Goal: Information Seeking & Learning: Learn about a topic

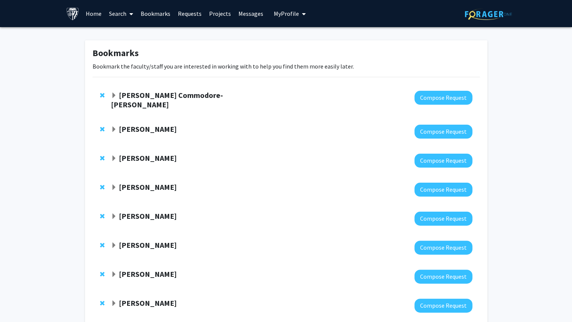
click at [214, 9] on link "Projects" at bounding box center [219, 13] width 29 height 26
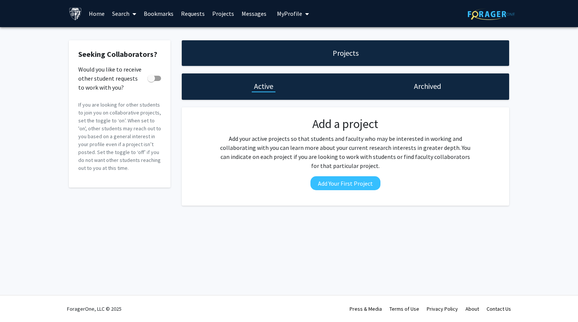
click at [299, 52] on div "Projects" at bounding box center [345, 53] width 327 height 26
click at [286, 8] on button "My Profile" at bounding box center [293, 13] width 36 height 27
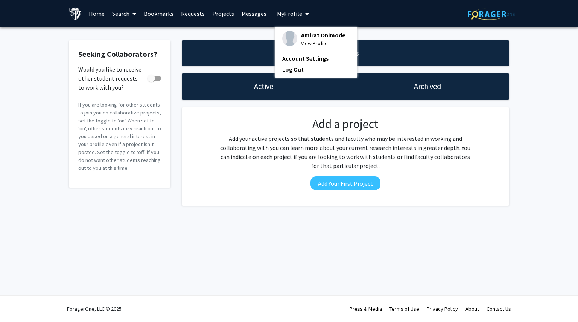
click at [242, 15] on link "Messages" at bounding box center [254, 13] width 32 height 26
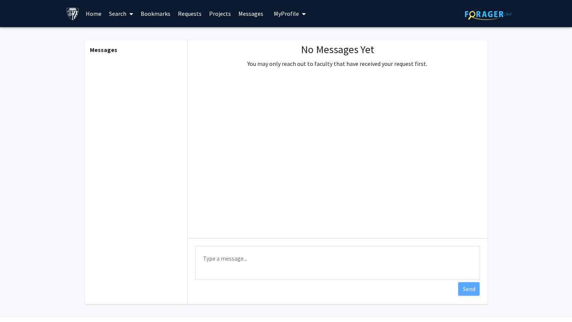
click at [191, 12] on link "Requests" at bounding box center [189, 13] width 31 height 26
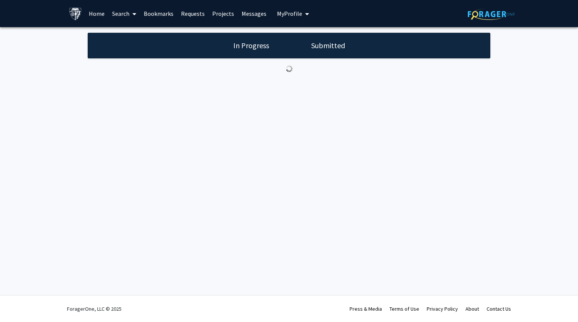
click at [205, 11] on link "Requests" at bounding box center [192, 13] width 31 height 26
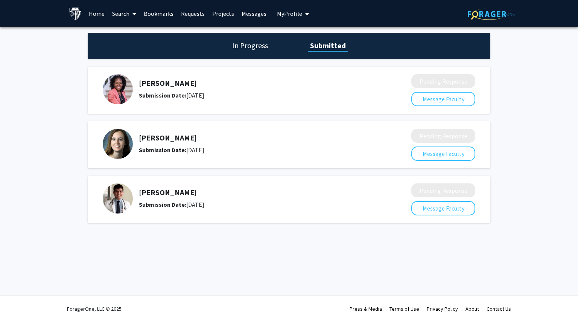
click at [215, 12] on link "Projects" at bounding box center [222, 13] width 29 height 26
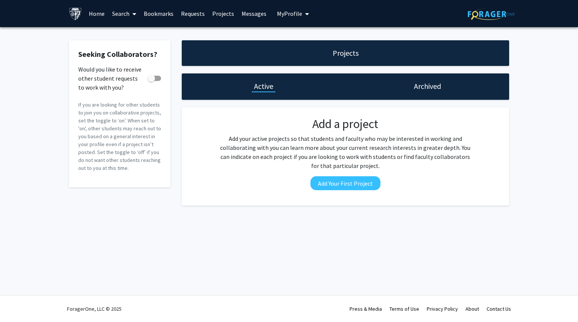
click at [153, 14] on link "Bookmarks" at bounding box center [158, 13] width 37 height 26
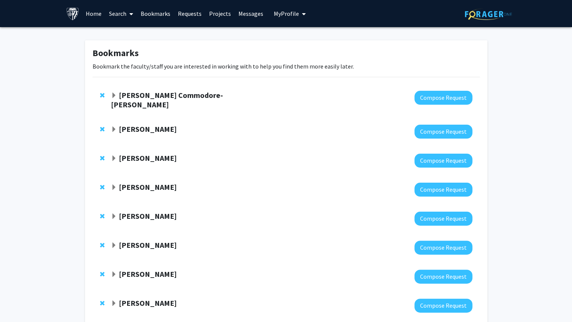
click at [109, 10] on link "Search" at bounding box center [121, 13] width 32 height 26
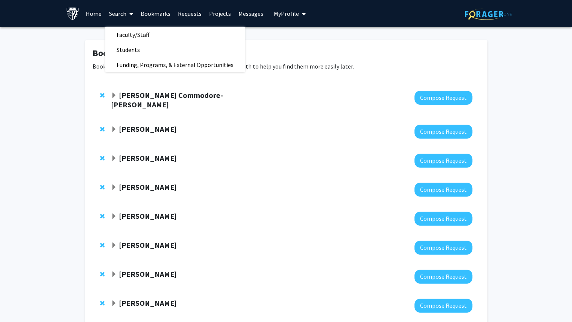
click at [92, 18] on link "Home" at bounding box center [93, 13] width 23 height 26
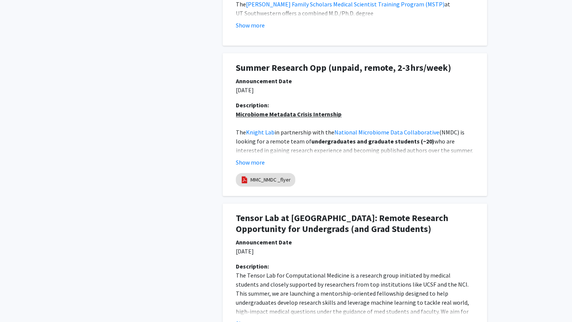
scroll to position [533, 0]
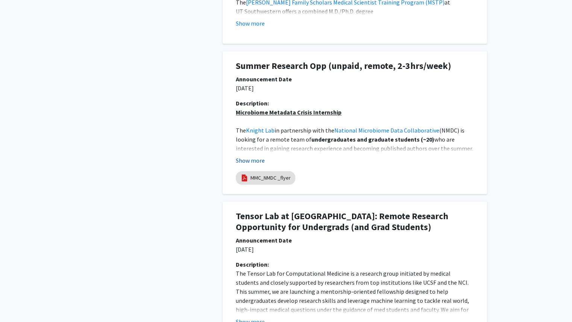
click at [252, 161] on button "Show more" at bounding box center [250, 160] width 29 height 9
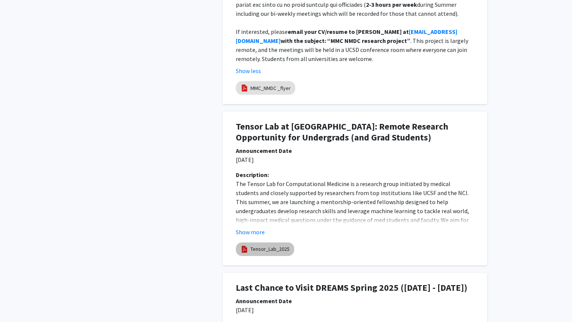
scroll to position [949, 0]
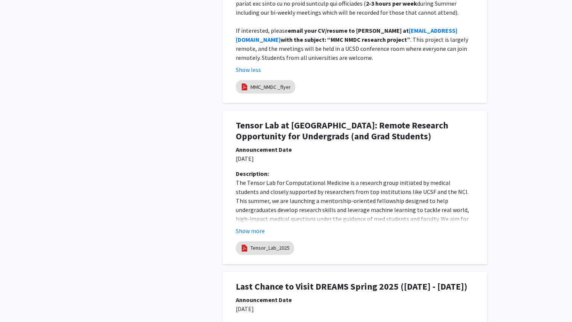
click at [248, 228] on div "Description: The Tensor Lab for Computational Medicine is a research group init…" at bounding box center [354, 205] width 249 height 72
click at [248, 226] on button "Show more" at bounding box center [250, 230] width 29 height 9
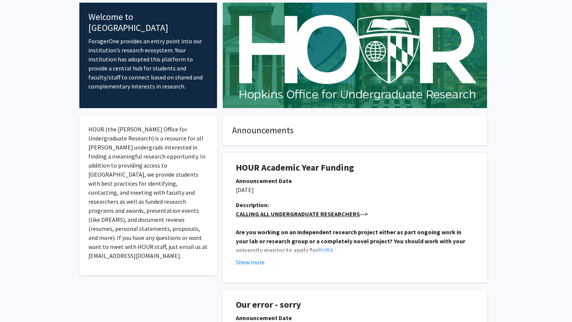
scroll to position [0, 0]
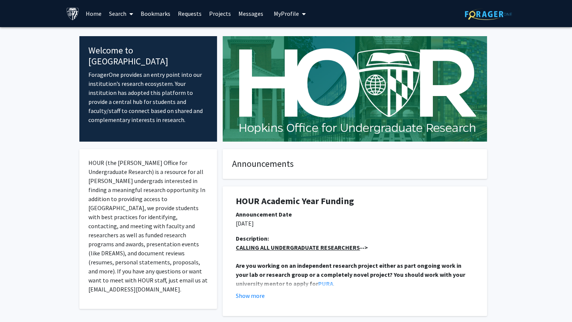
click at [115, 8] on link "Search" at bounding box center [121, 13] width 32 height 26
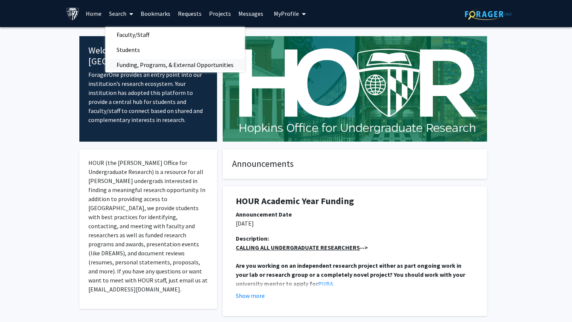
click at [130, 61] on span "Funding, Programs, & External Opportunities" at bounding box center [175, 64] width 140 height 15
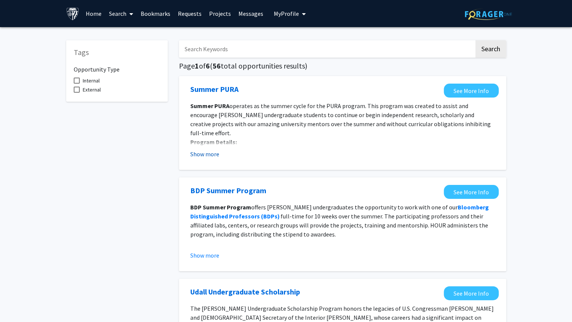
click at [205, 158] on button "Show more" at bounding box center [204, 153] width 29 height 9
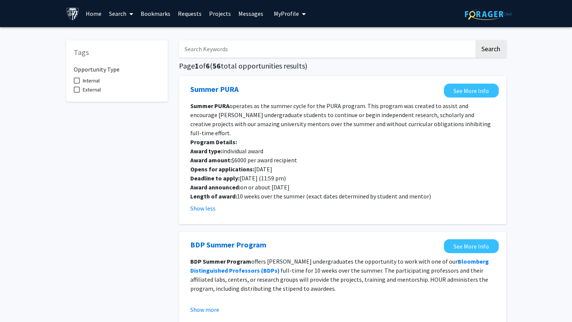
click at [126, 15] on link "Search" at bounding box center [121, 13] width 32 height 26
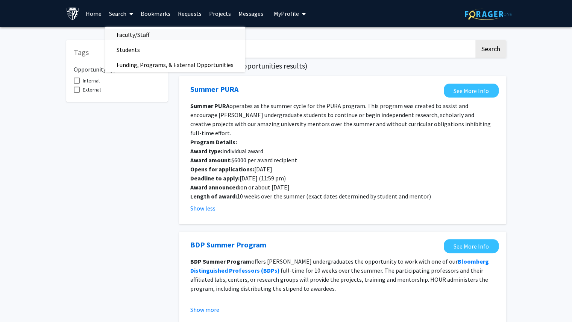
click at [131, 34] on span "Faculty/Staff" at bounding box center [132, 34] width 55 height 15
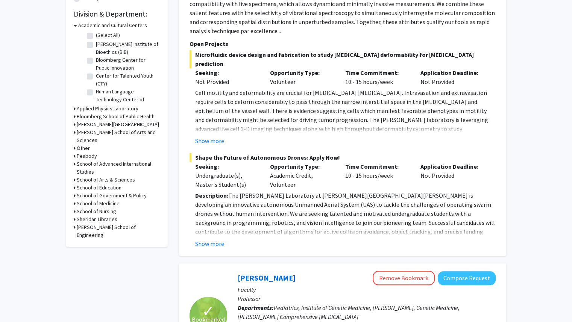
scroll to position [248, 0]
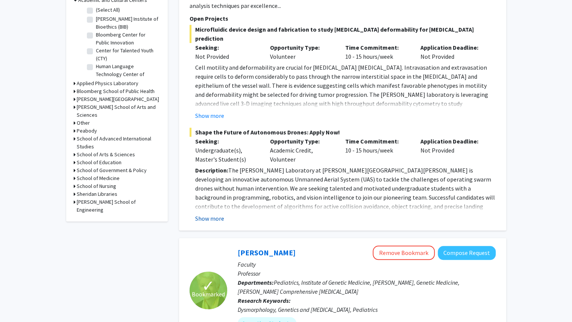
click at [208, 214] on button "Show more" at bounding box center [209, 218] width 29 height 9
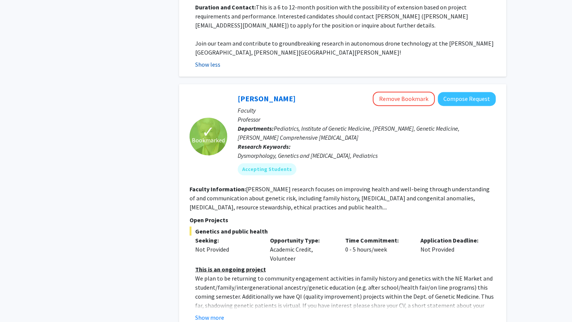
scroll to position [628, 0]
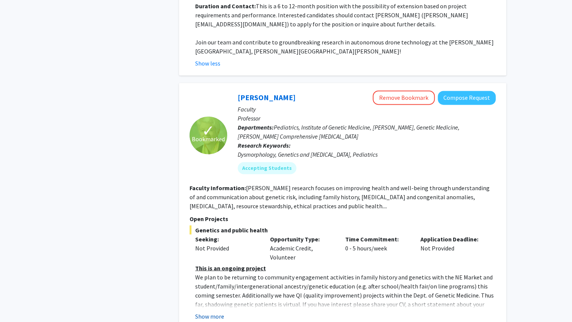
click at [201, 311] on button "Show more" at bounding box center [209, 315] width 29 height 9
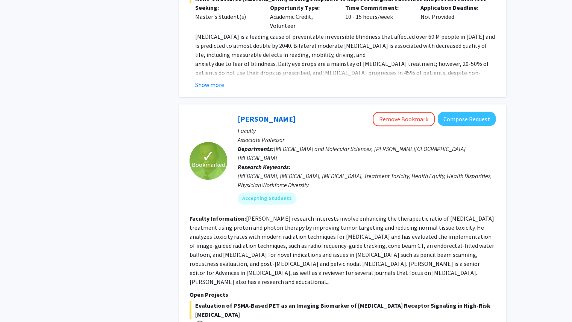
scroll to position [3809, 0]
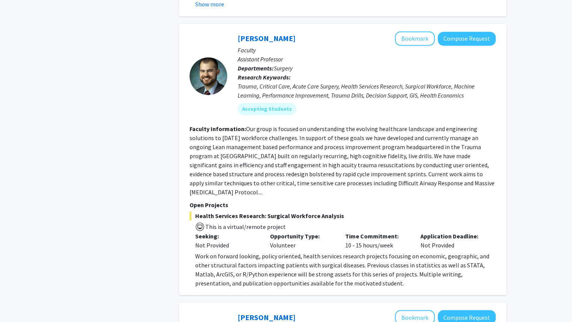
scroll to position [637, 0]
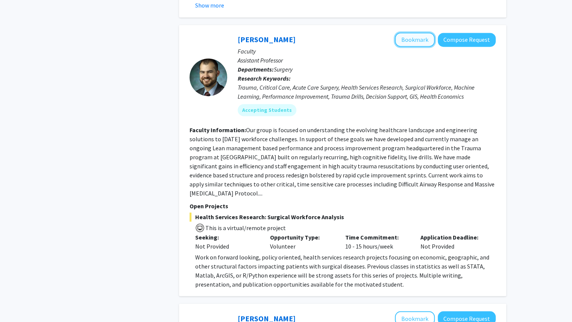
click at [423, 32] on button "Bookmark" at bounding box center [415, 39] width 40 height 14
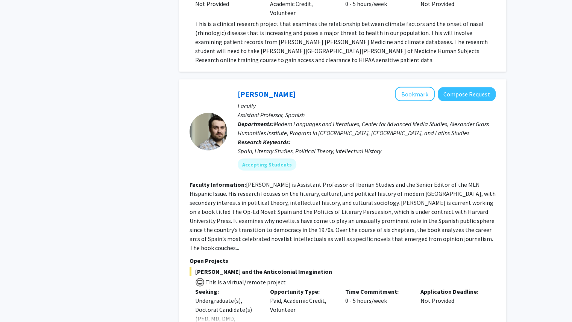
scroll to position [2727, 0]
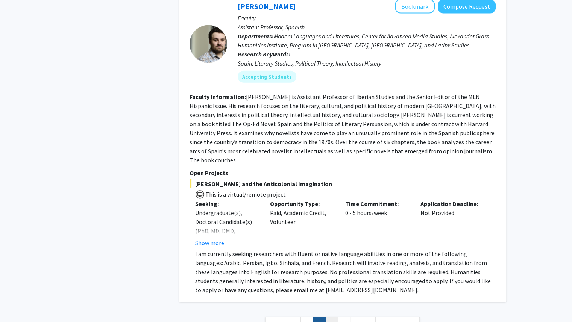
click at [332, 317] on link "3" at bounding box center [331, 323] width 13 height 13
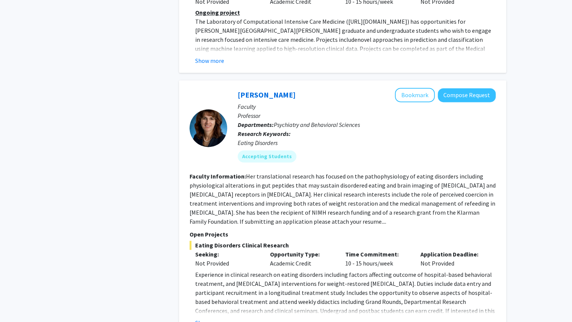
scroll to position [627, 0]
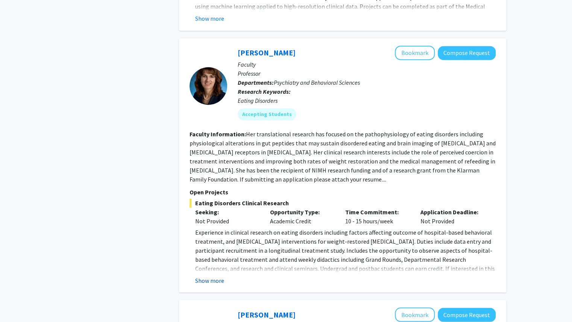
click at [217, 275] on button "Show more" at bounding box center [209, 279] width 29 height 9
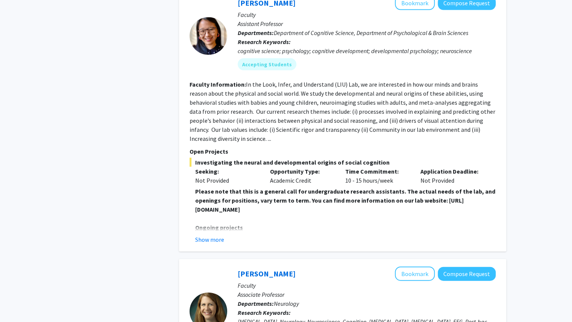
scroll to position [957, 0]
click at [211, 234] on button "Show more" at bounding box center [209, 238] width 29 height 9
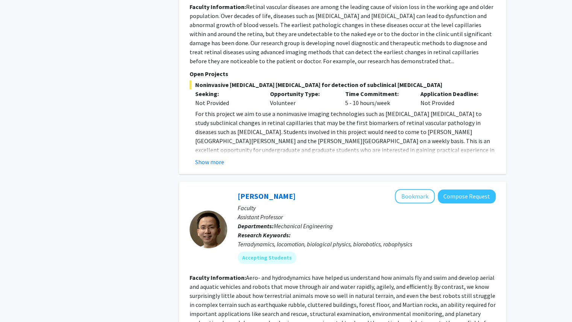
scroll to position [2108, 0]
